Goal: Transaction & Acquisition: Purchase product/service

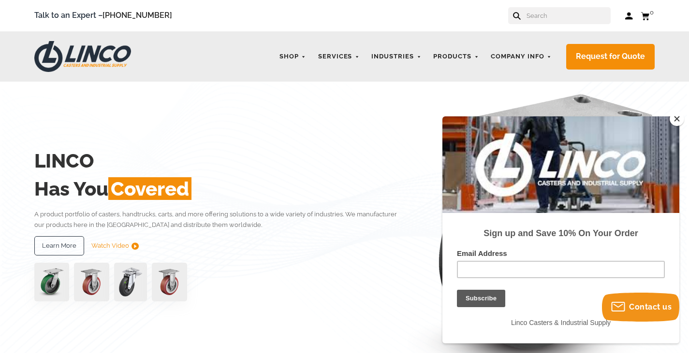
click at [552, 18] on input "text" at bounding box center [567, 15] width 85 height 17
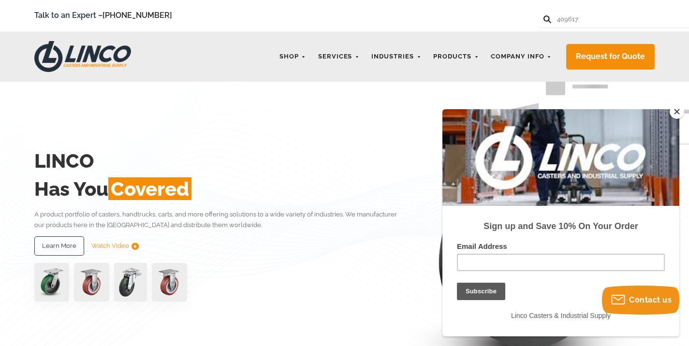
type input "409617"
click at [543, 15] on button at bounding box center [546, 18] width 6 height 6
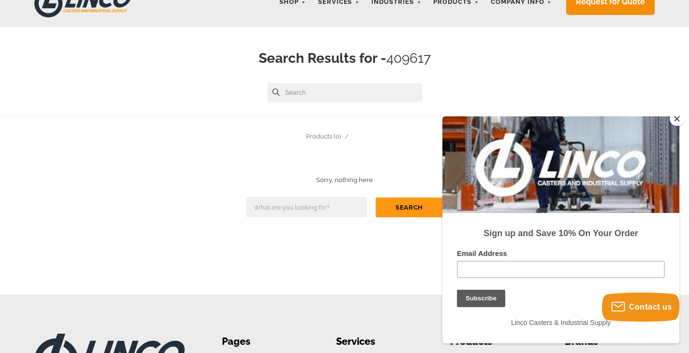
scroll to position [55, 0]
click at [679, 120] on button "Close" at bounding box center [676, 119] width 15 height 15
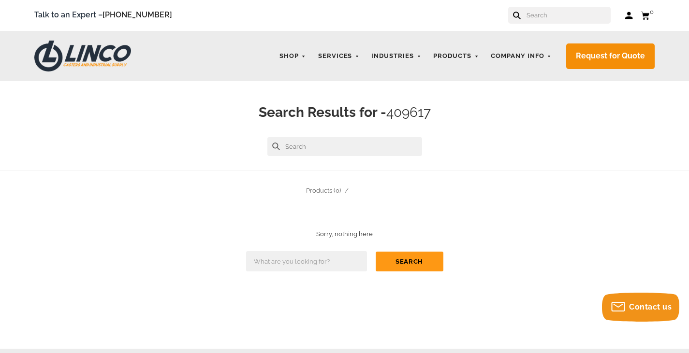
scroll to position [0, 0]
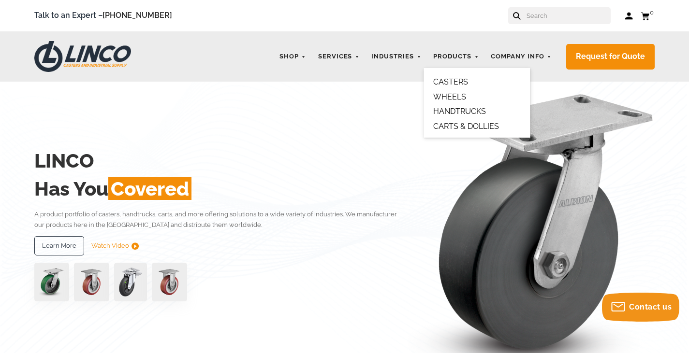
click at [450, 79] on link "CASTERS" at bounding box center [450, 81] width 35 height 9
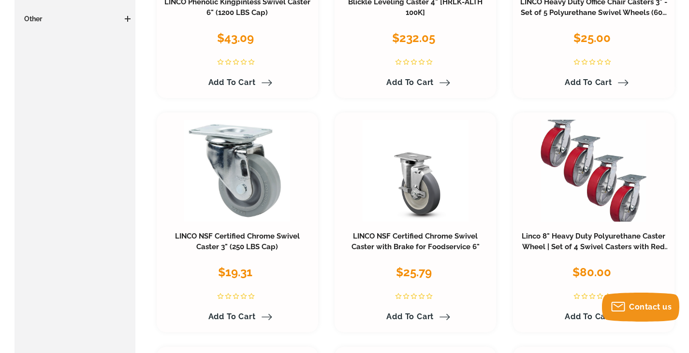
scroll to position [483, 0]
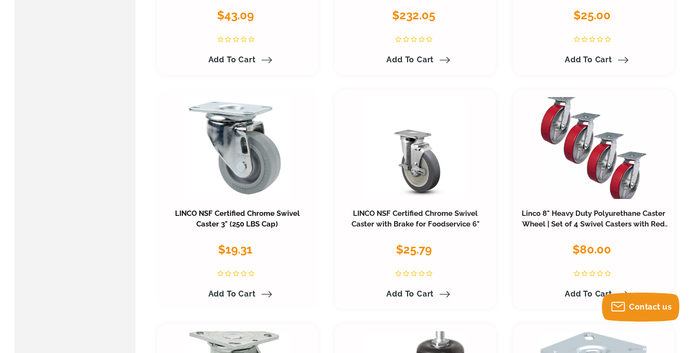
click at [256, 212] on link "LINCO NSF Certified Chrome Swivel Caster 3" (250 LBS Cap)" at bounding box center [237, 218] width 125 height 19
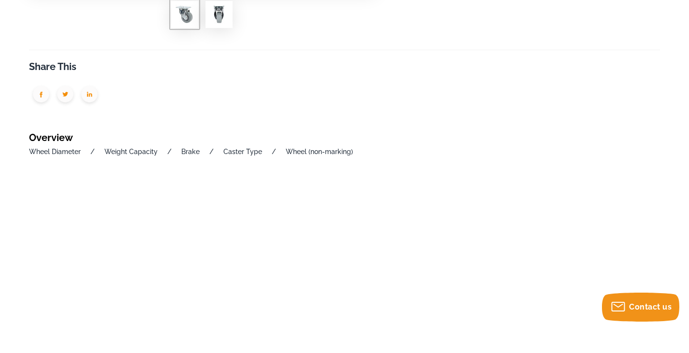
scroll to position [435, 0]
